Goal: Information Seeking & Learning: Learn about a topic

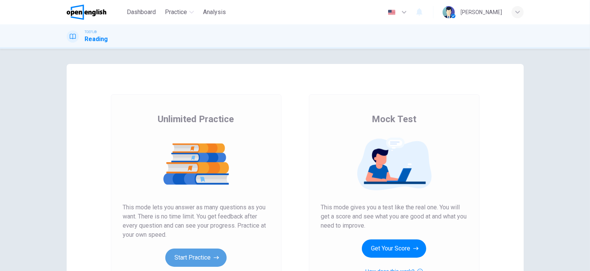
click at [200, 252] on button "Start Practice" at bounding box center [195, 258] width 61 height 18
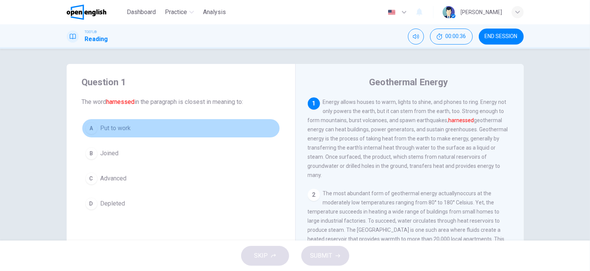
click at [101, 128] on span "Put to work" at bounding box center [116, 128] width 30 height 9
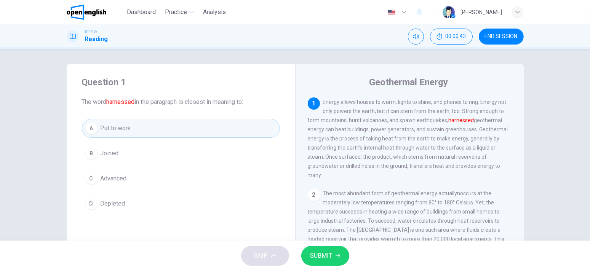
click at [340, 256] on button "SUBMIT" at bounding box center [326, 256] width 48 height 20
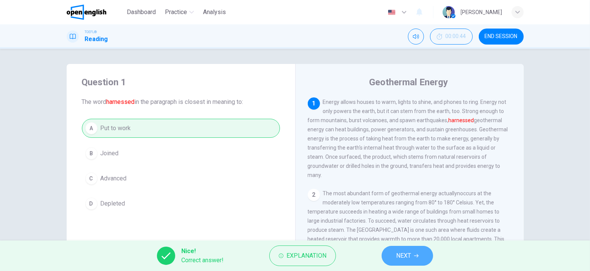
click at [388, 251] on button "NEXT" at bounding box center [407, 256] width 51 height 20
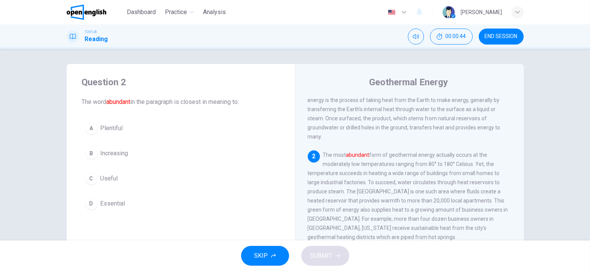
scroll to position [46, 0]
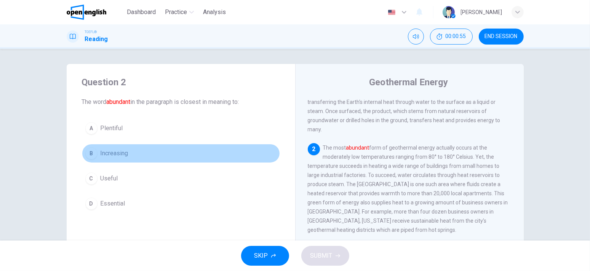
click at [122, 148] on button "B Increasing" at bounding box center [181, 153] width 198 height 19
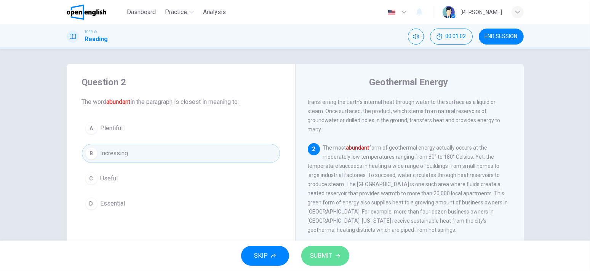
click at [331, 258] on span "SUBMIT" at bounding box center [322, 256] width 22 height 11
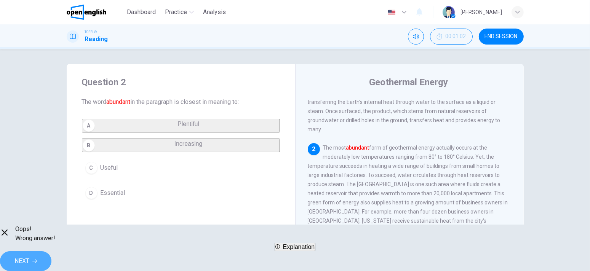
click at [51, 265] on button "NEXT" at bounding box center [25, 262] width 51 height 20
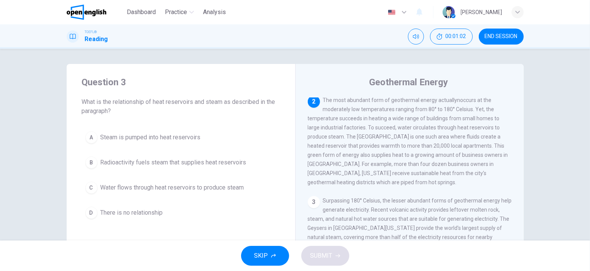
scroll to position [94, 0]
drag, startPoint x: 412, startPoint y: 133, endPoint x: 451, endPoint y: 132, distance: 38.5
click at [451, 132] on span "The most abundant form of geothermal energy actuallynoccurs at the moderately l…" at bounding box center [408, 140] width 201 height 88
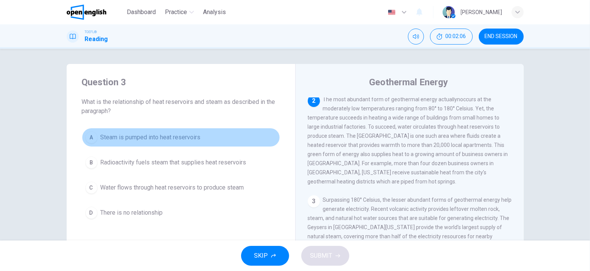
click at [215, 136] on button "A Steam is pumped into heat reservoirs" at bounding box center [181, 137] width 198 height 19
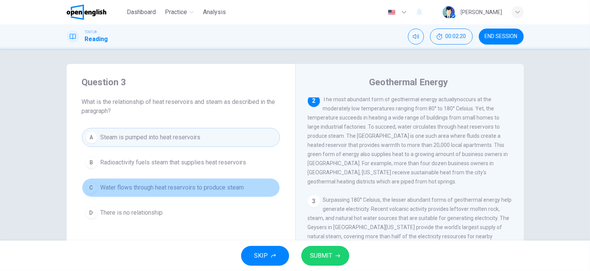
click at [197, 181] on button "C Water flows through heat reservoirs to produce steam" at bounding box center [181, 187] width 198 height 19
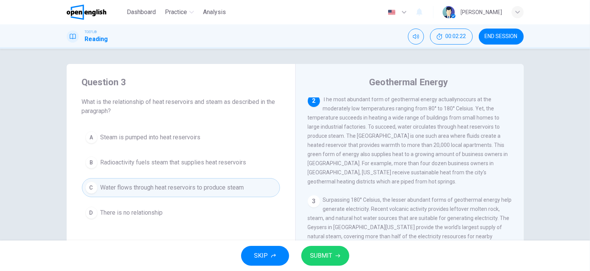
click at [336, 257] on icon "button" at bounding box center [338, 256] width 5 height 5
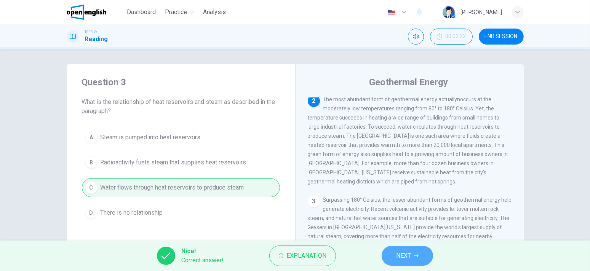
click at [408, 262] on button "NEXT" at bounding box center [407, 256] width 51 height 20
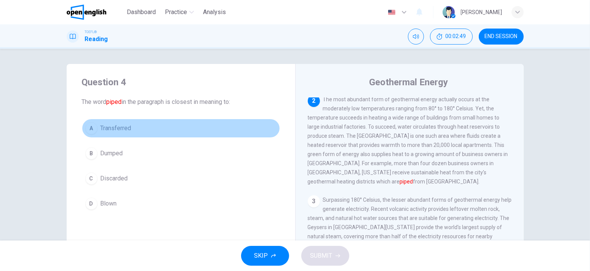
click at [129, 127] on span "Transferred" at bounding box center [116, 128] width 31 height 9
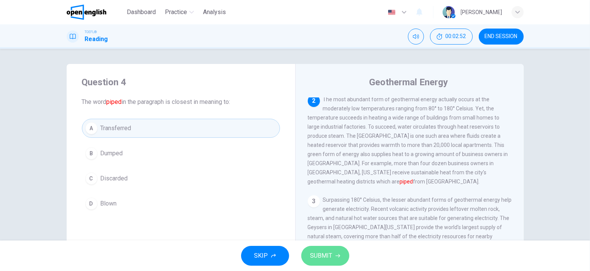
click at [325, 251] on span "SUBMIT" at bounding box center [322, 256] width 22 height 11
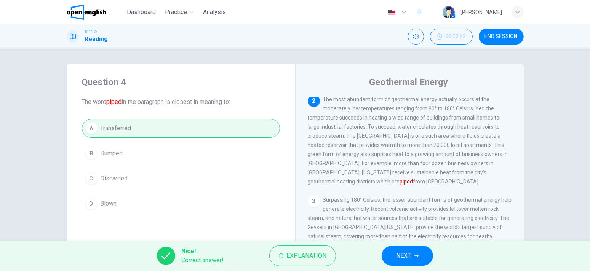
click at [386, 257] on button "NEXT" at bounding box center [407, 256] width 51 height 20
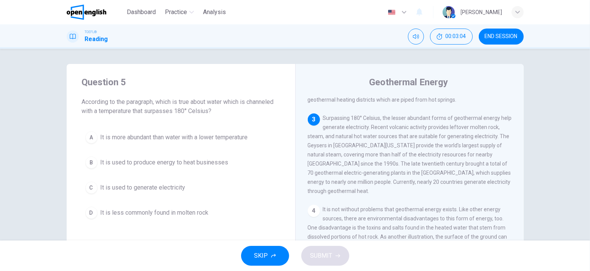
scroll to position [178, 0]
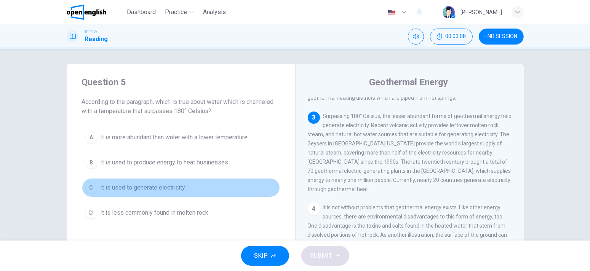
click at [110, 187] on span "It is used to generate electricity" at bounding box center [143, 187] width 85 height 9
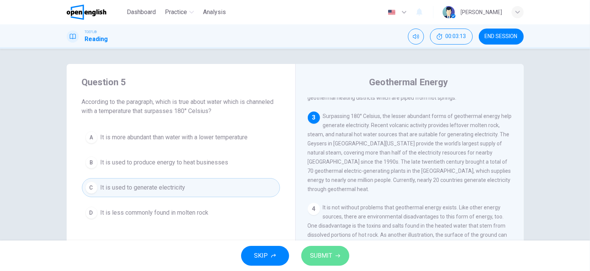
click at [326, 257] on span "SUBMIT" at bounding box center [322, 256] width 22 height 11
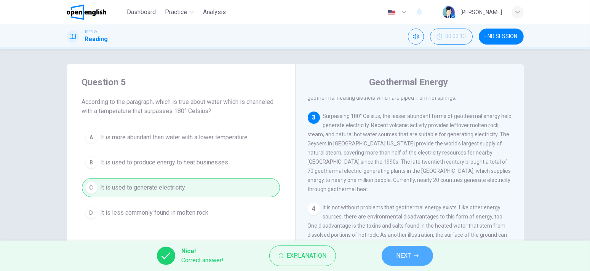
click at [408, 257] on span "NEXT" at bounding box center [403, 256] width 15 height 11
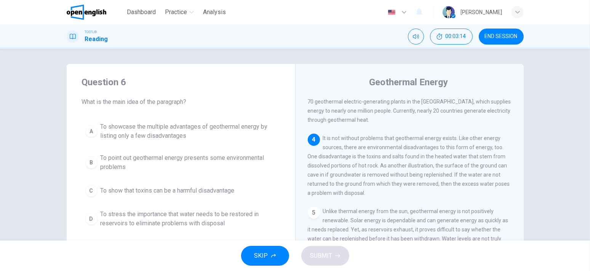
scroll to position [254, 0]
click at [489, 35] on span "END SESSION" at bounding box center [501, 37] width 33 height 6
